Goal: Task Accomplishment & Management: Use online tool/utility

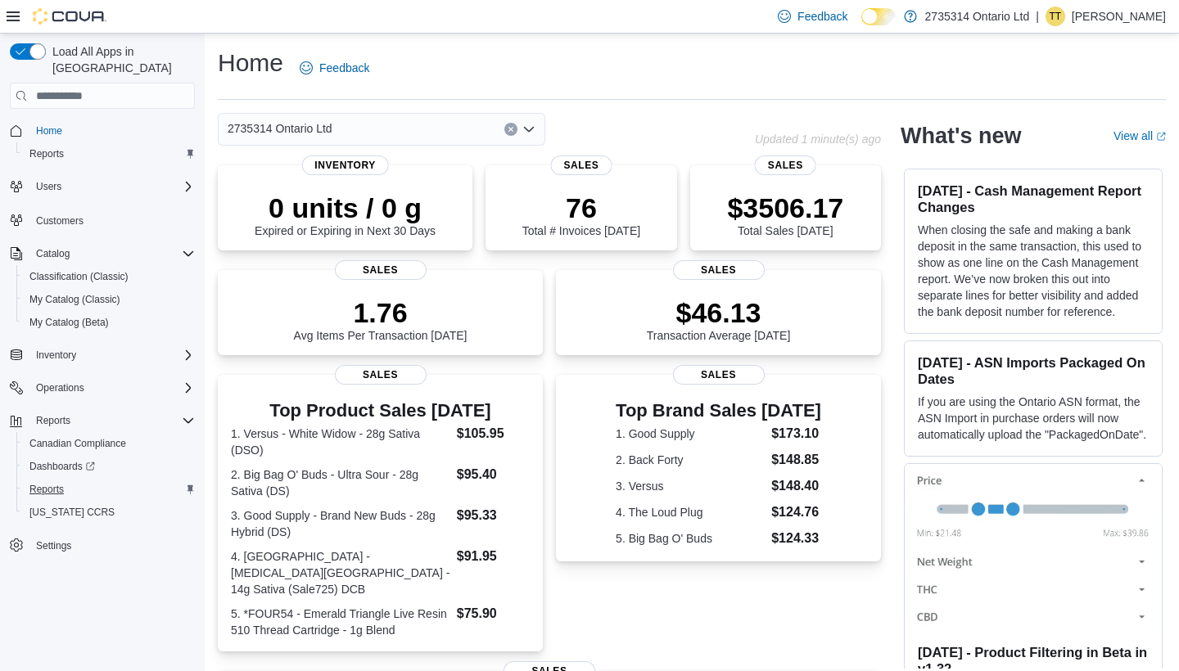
click at [61, 483] on span "Reports" at bounding box center [46, 489] width 34 height 13
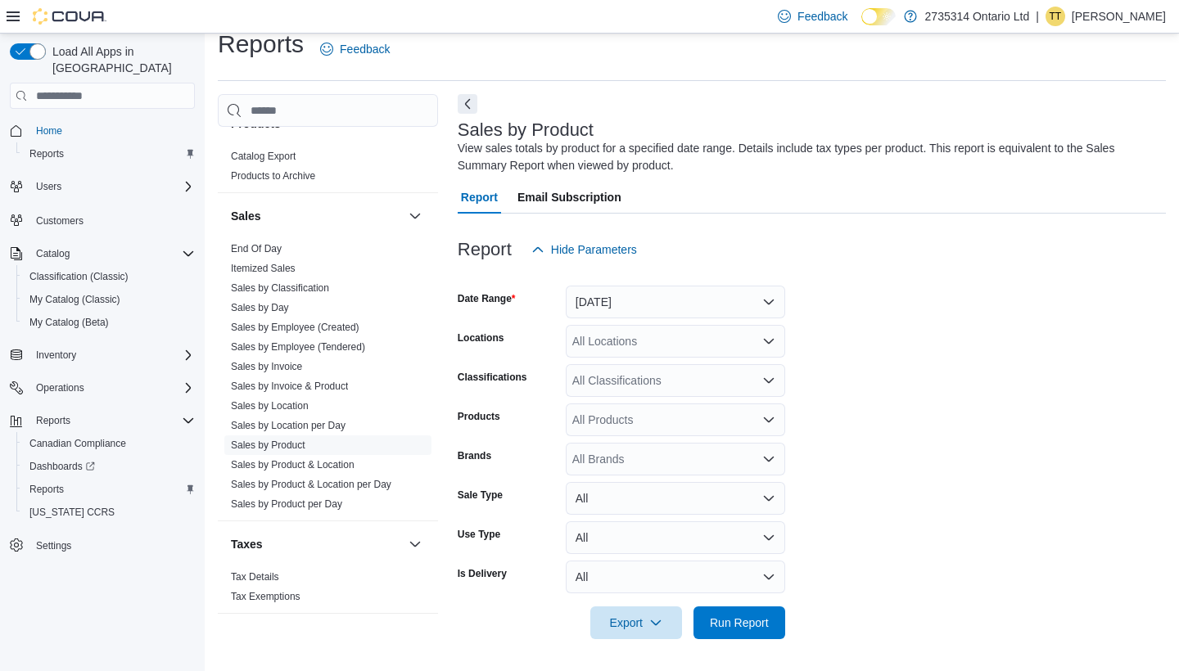
scroll to position [996, 0]
click at [328, 349] on link "Sales by Employee (Tendered)" at bounding box center [298, 346] width 134 height 11
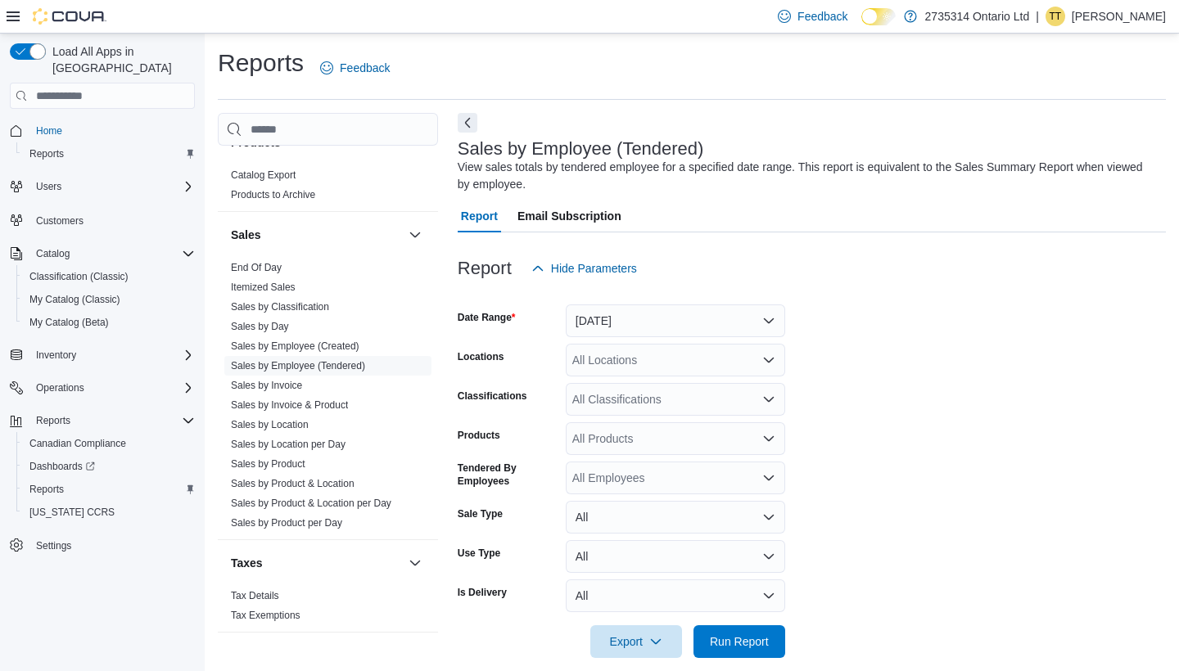
scroll to position [19, 0]
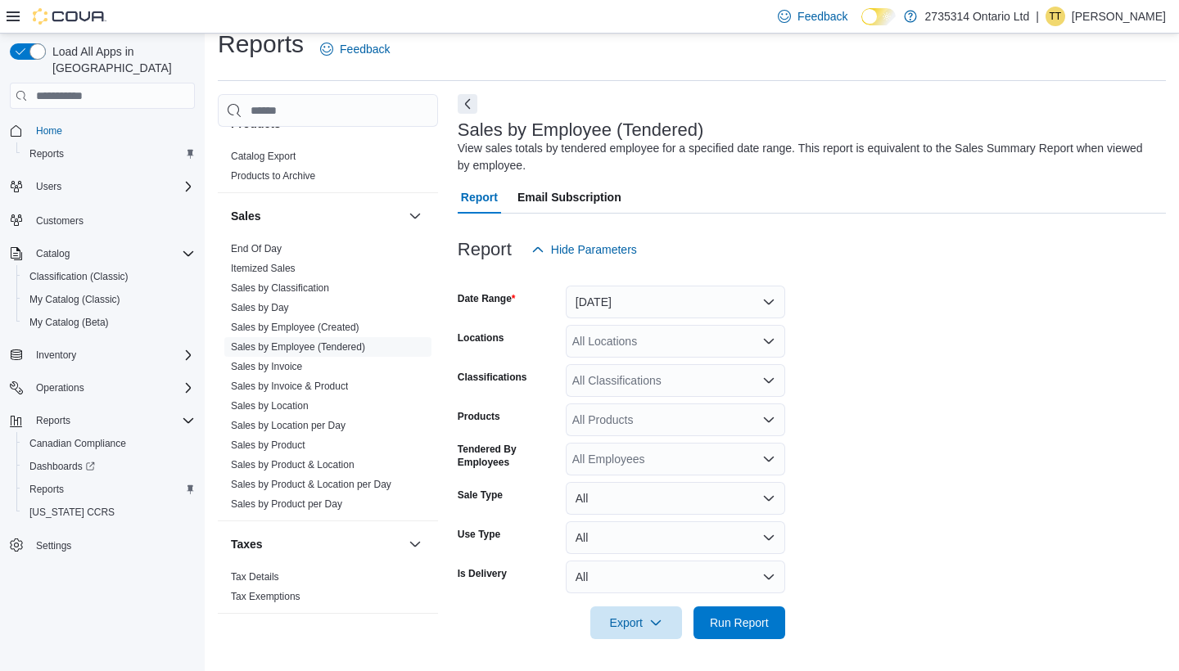
click at [631, 300] on button "Yesterday" at bounding box center [675, 302] width 219 height 33
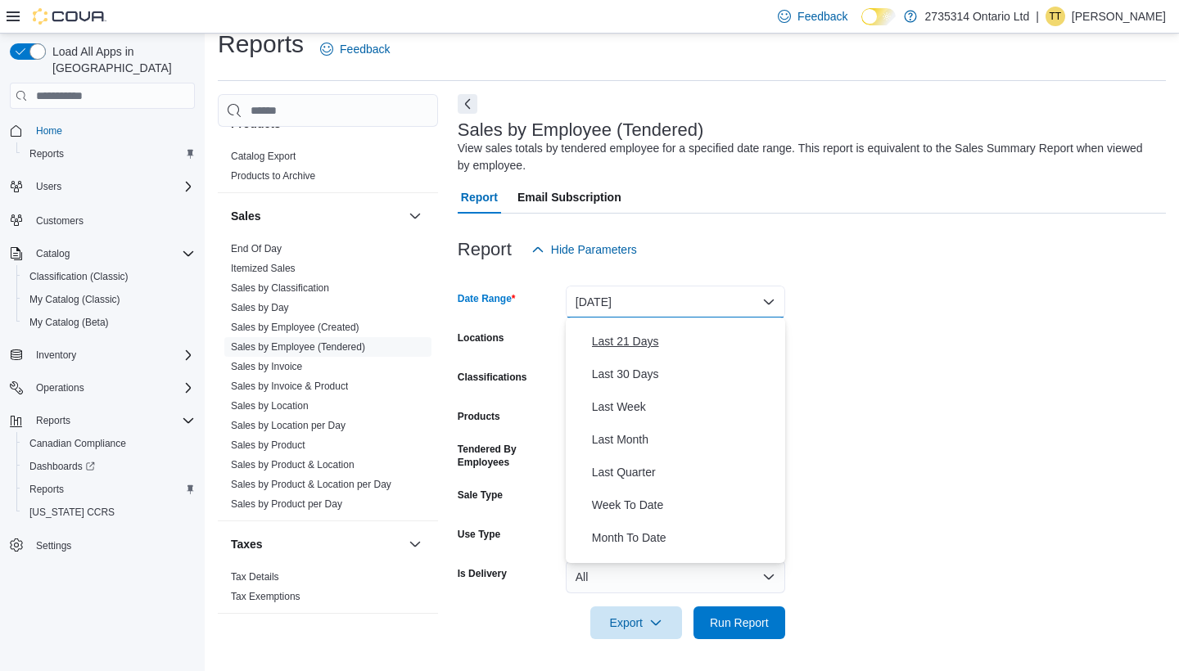
scroll to position [188, 0]
click at [645, 525] on button "Month To Date" at bounding box center [675, 539] width 219 height 33
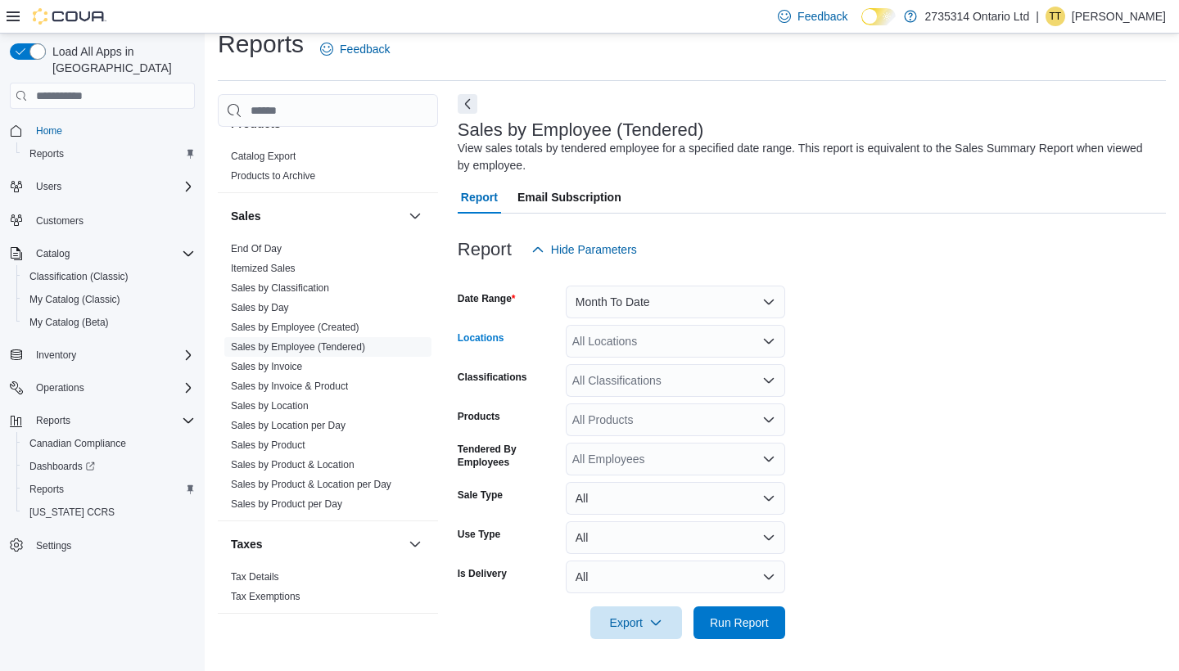
click at [673, 346] on div "All Locations" at bounding box center [675, 341] width 219 height 33
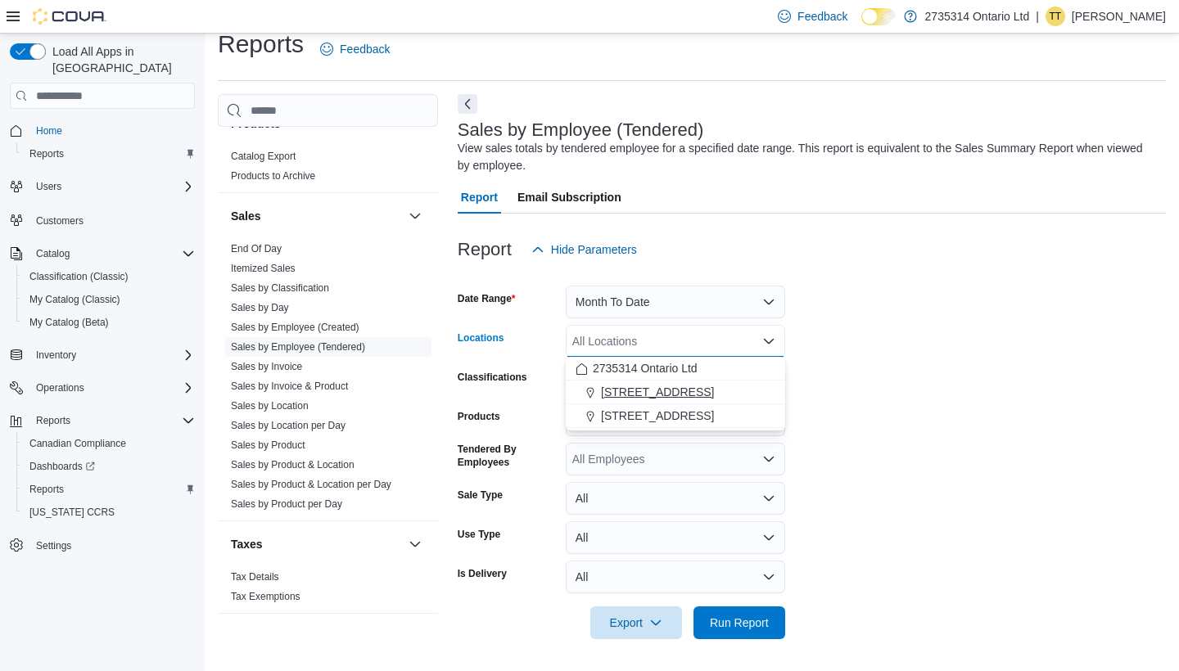
click at [712, 395] on div "268 Sandwich St S" at bounding box center [676, 392] width 200 height 16
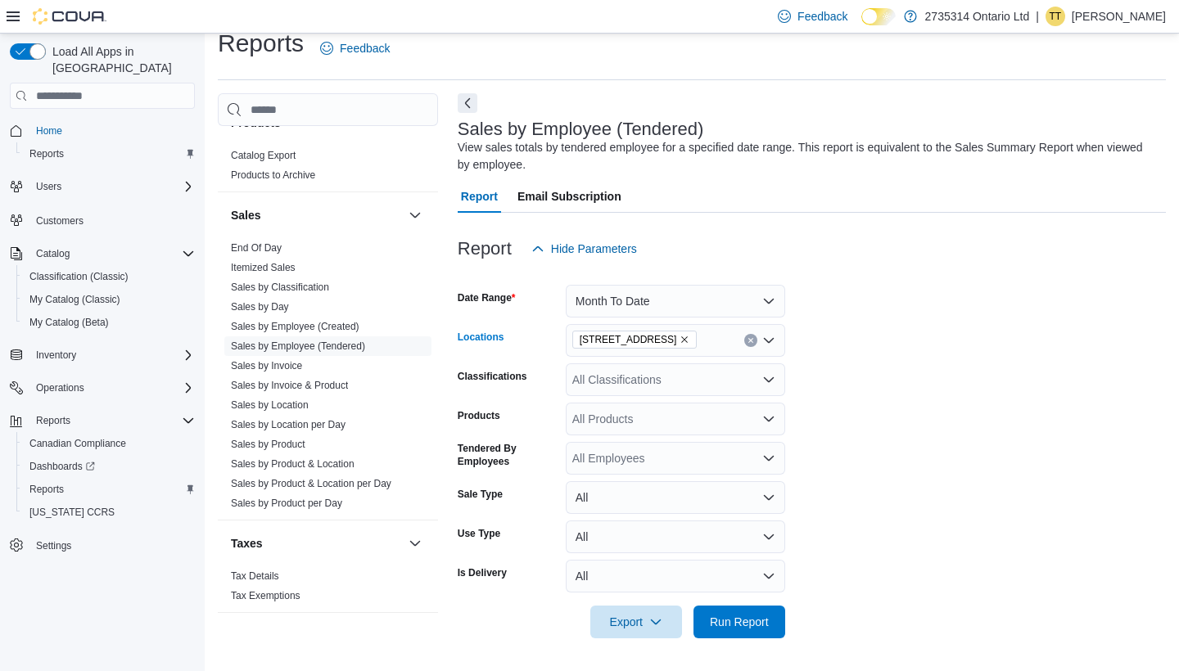
scroll to position [19, 0]
click at [750, 609] on span "Run Report" at bounding box center [739, 622] width 72 height 33
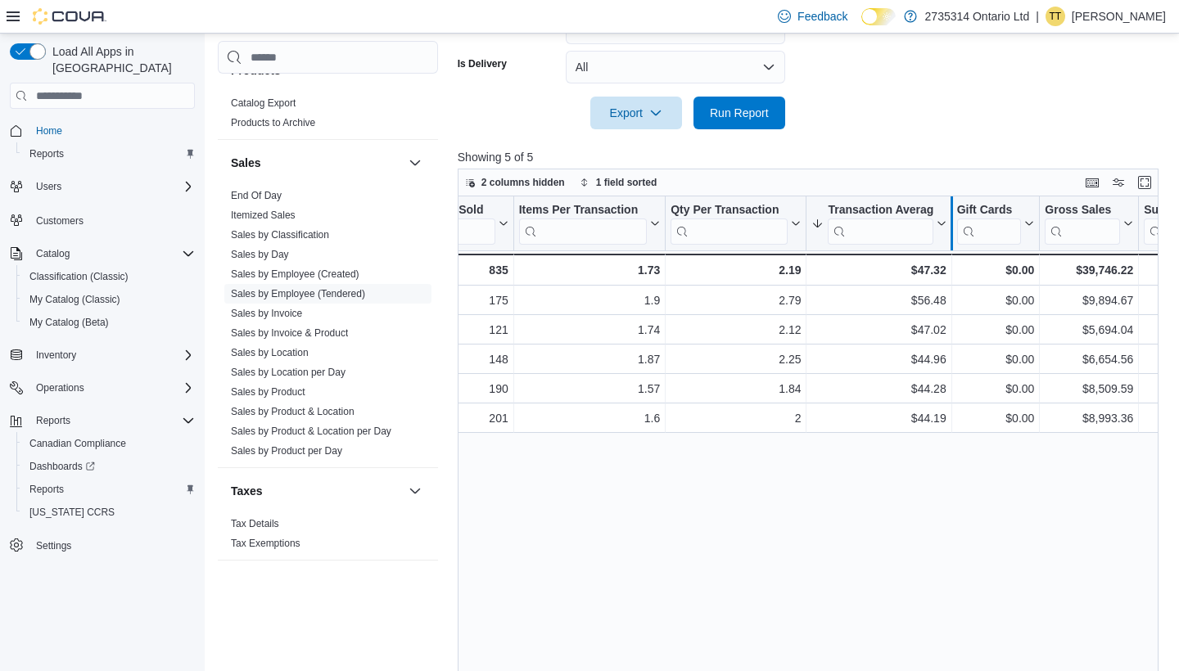
scroll to position [0, 362]
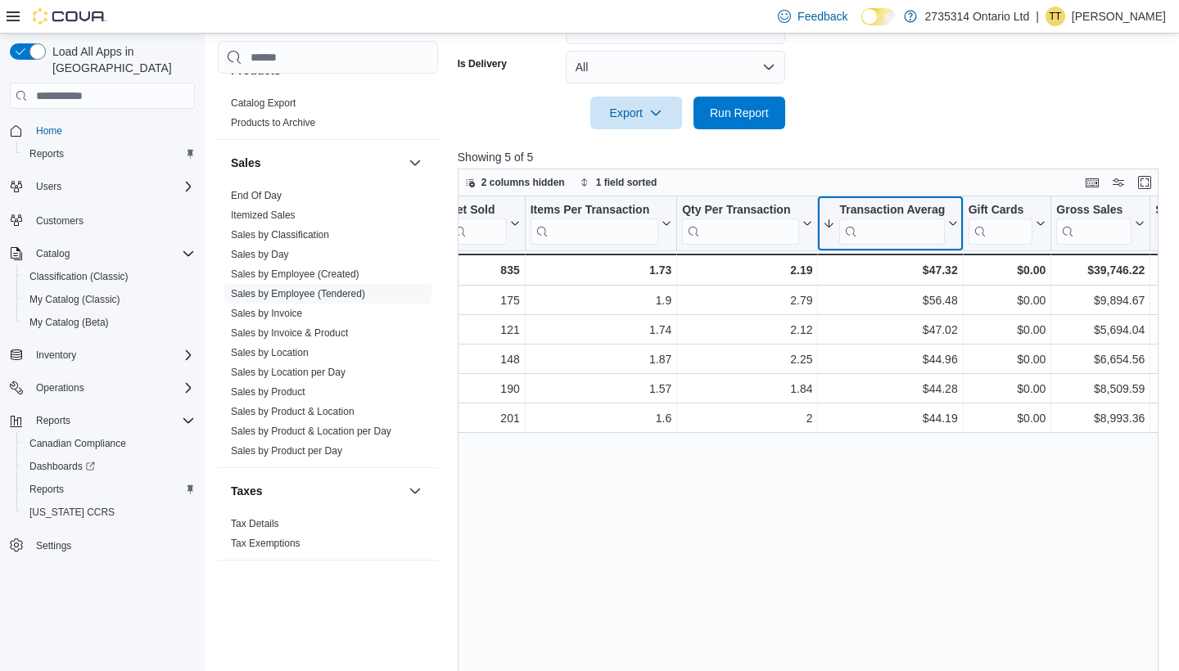
click at [950, 220] on icon at bounding box center [950, 224] width 13 height 10
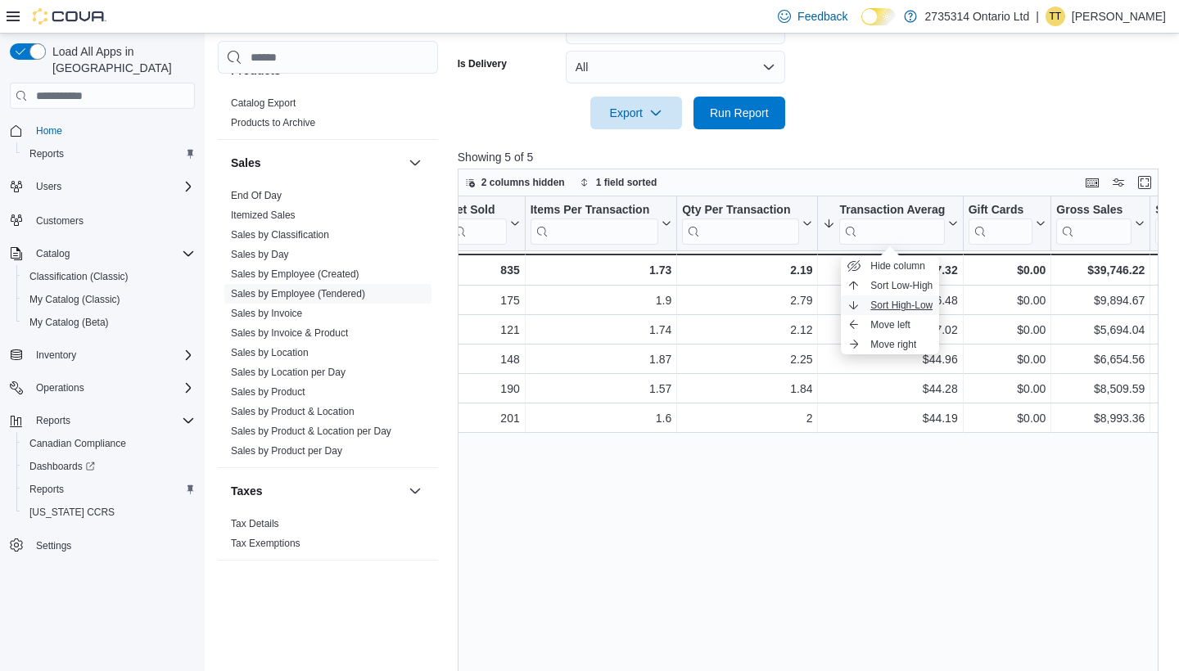
click at [905, 307] on span "Sort High-Low" at bounding box center [901, 305] width 62 height 13
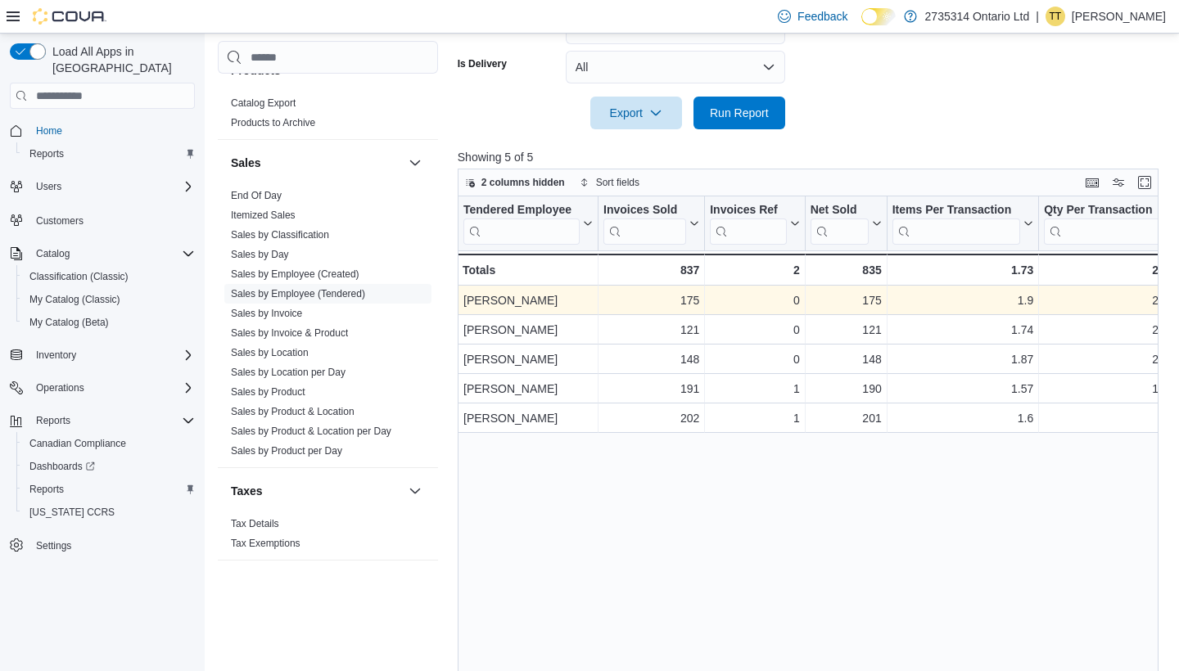
scroll to position [0, 0]
